Goal: Check status: Check status

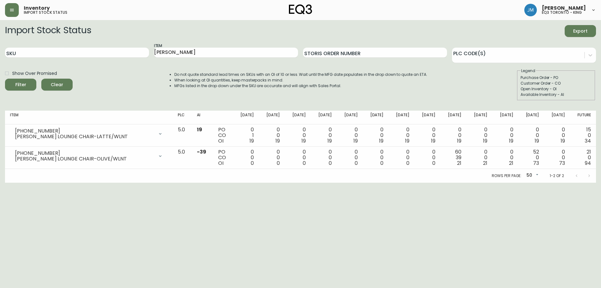
click at [87, 183] on html "Inventory import stock status [PERSON_NAME] eq3 [GEOGRAPHIC_DATA] - king Import…" at bounding box center [300, 91] width 601 height 183
drag, startPoint x: 197, startPoint y: 48, endPoint x: 150, endPoint y: 57, distance: 47.8
click at [149, 54] on div "SKU Item [PERSON_NAME] Storis Order Number PLC Code(s)" at bounding box center [300, 53] width 591 height 20
click at [5, 79] on button "Filter" at bounding box center [20, 85] width 31 height 12
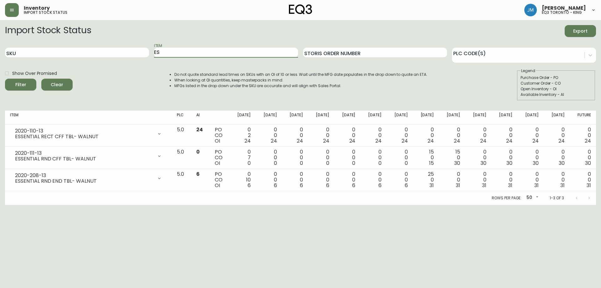
type input "E"
click at [5, 79] on button "Filter" at bounding box center [20, 85] width 31 height 12
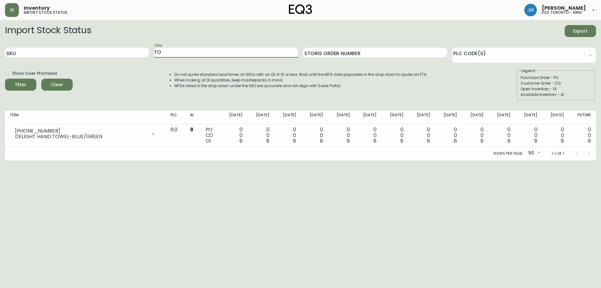
type input "T"
click at [93, 55] on input "SKU" at bounding box center [77, 53] width 144 height 10
paste input "[PHONE_NUMBER]"
click at [5, 79] on button "Filter" at bounding box center [20, 85] width 31 height 12
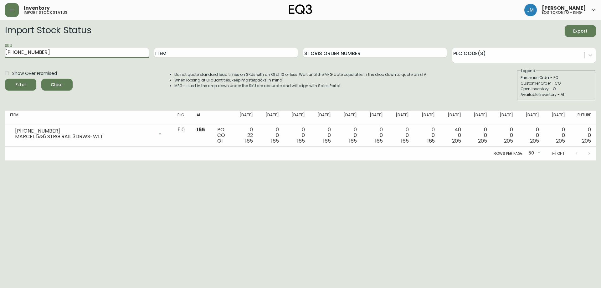
drag, startPoint x: 41, startPoint y: 49, endPoint x: 0, endPoint y: 47, distance: 41.4
click at [0, 47] on main "Import Stock Status Export SKU [PHONE_NUMBER] Item Storis Order Number PLC Code…" at bounding box center [300, 90] width 601 height 140
paste input "28"
click at [5, 79] on button "Filter" at bounding box center [20, 85] width 31 height 12
drag, startPoint x: 50, startPoint y: 49, endPoint x: 0, endPoint y: 44, distance: 50.0
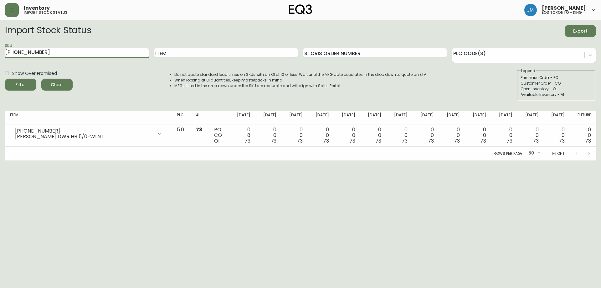
click at [0, 44] on main "Import Stock Status Export SKU [PHONE_NUMBER] Item Storis Order Number PLC Code…" at bounding box center [300, 90] width 601 height 140
paste input "19"
click at [5, 79] on button "Filter" at bounding box center [20, 85] width 31 height 12
drag, startPoint x: 72, startPoint y: 53, endPoint x: 0, endPoint y: 48, distance: 72.5
click at [0, 48] on main "Import Stock Status Export SKU [PHONE_NUMBER] Item Storis Order Number PLC Code…" at bounding box center [300, 90] width 601 height 140
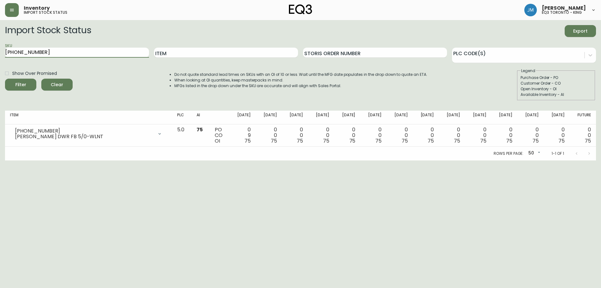
paste input "[PHONE_NUMBER]"
type input "[PHONE_NUMBER]"
click at [5, 79] on button "Filter" at bounding box center [20, 85] width 31 height 12
drag, startPoint x: 63, startPoint y: 209, endPoint x: 69, endPoint y: 209, distance: 5.6
click at [66, 160] on html "Inventory import stock status [PERSON_NAME] eq3 [GEOGRAPHIC_DATA] - king Import…" at bounding box center [300, 80] width 601 height 160
